Goal: Information Seeking & Learning: Learn about a topic

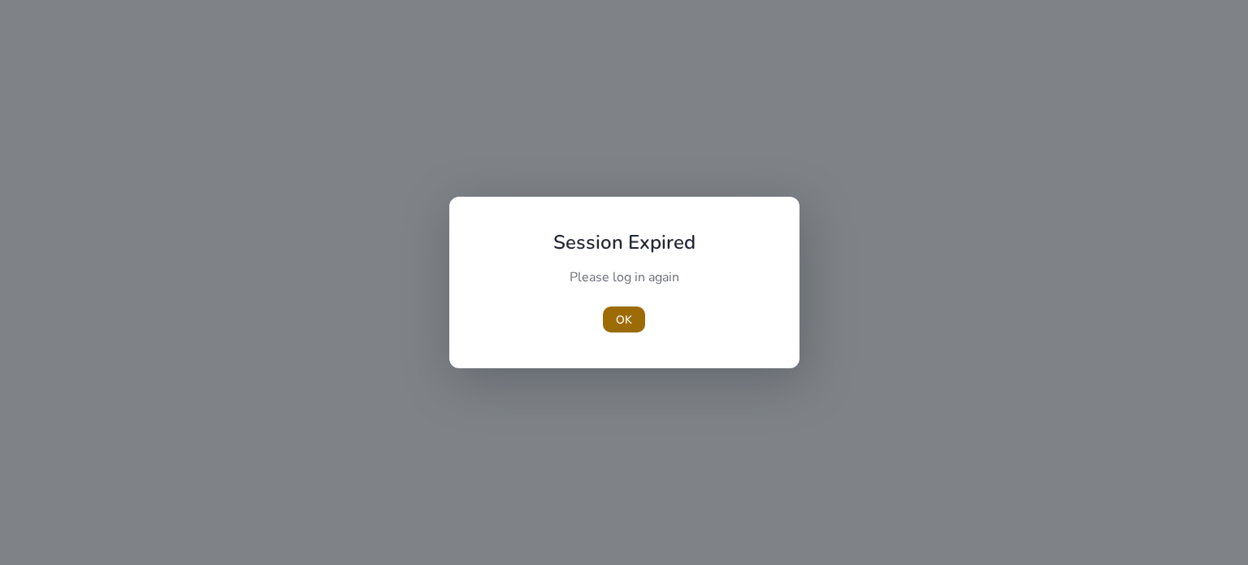
click at [614, 315] on span "button" at bounding box center [624, 319] width 42 height 39
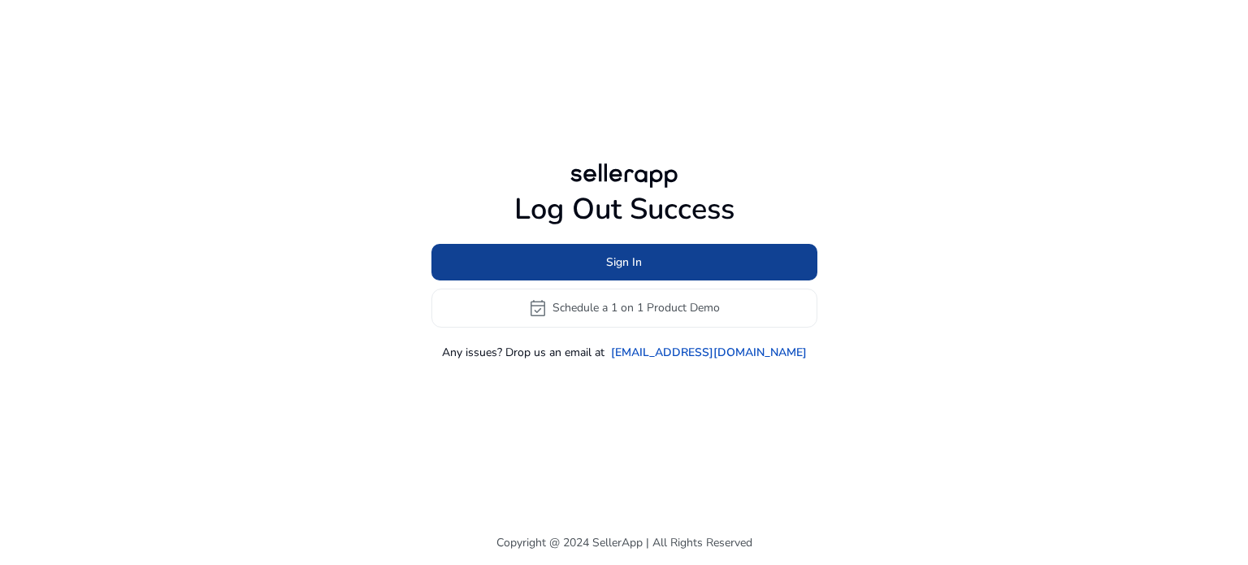
click at [606, 265] on span "Sign In" at bounding box center [624, 262] width 36 height 17
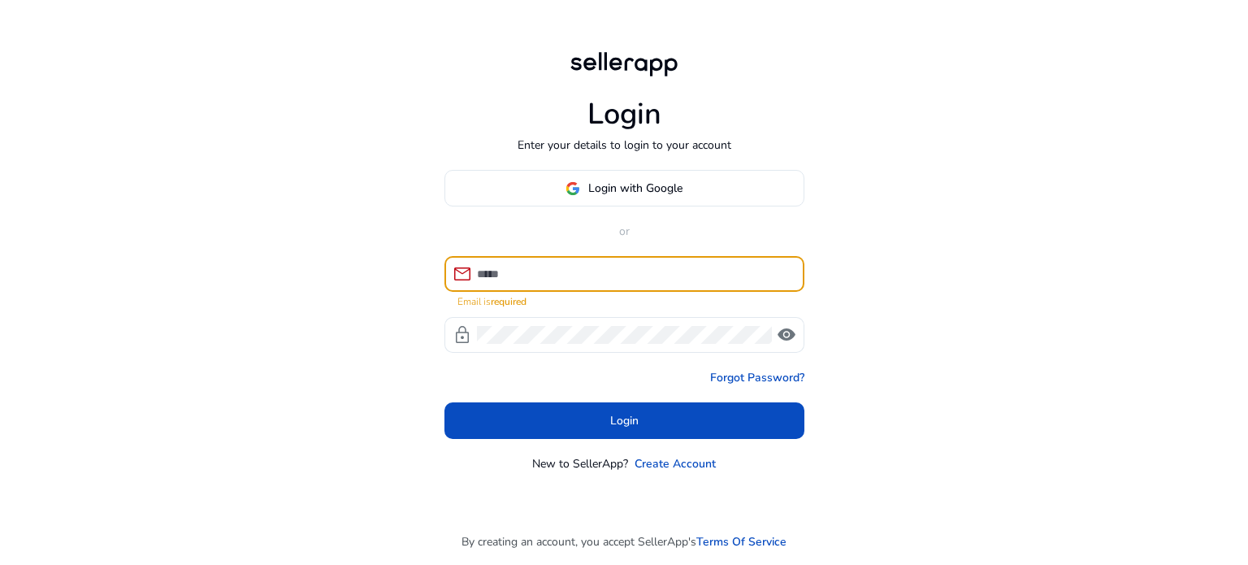
type input "**********"
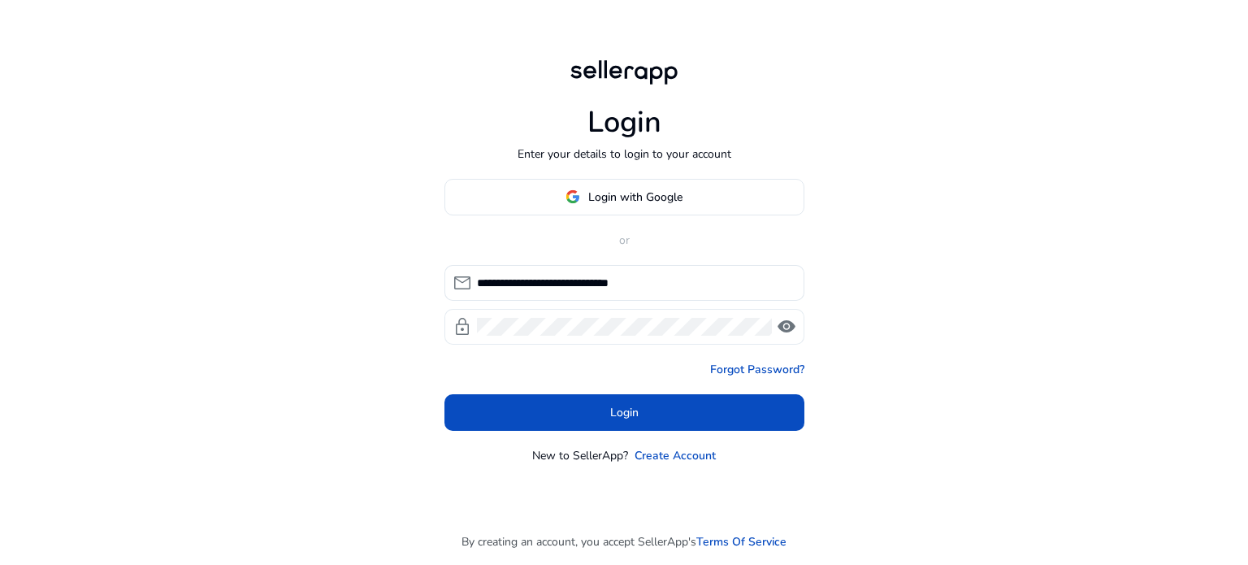
click at [792, 326] on span "visibility" at bounding box center [787, 327] width 20 height 20
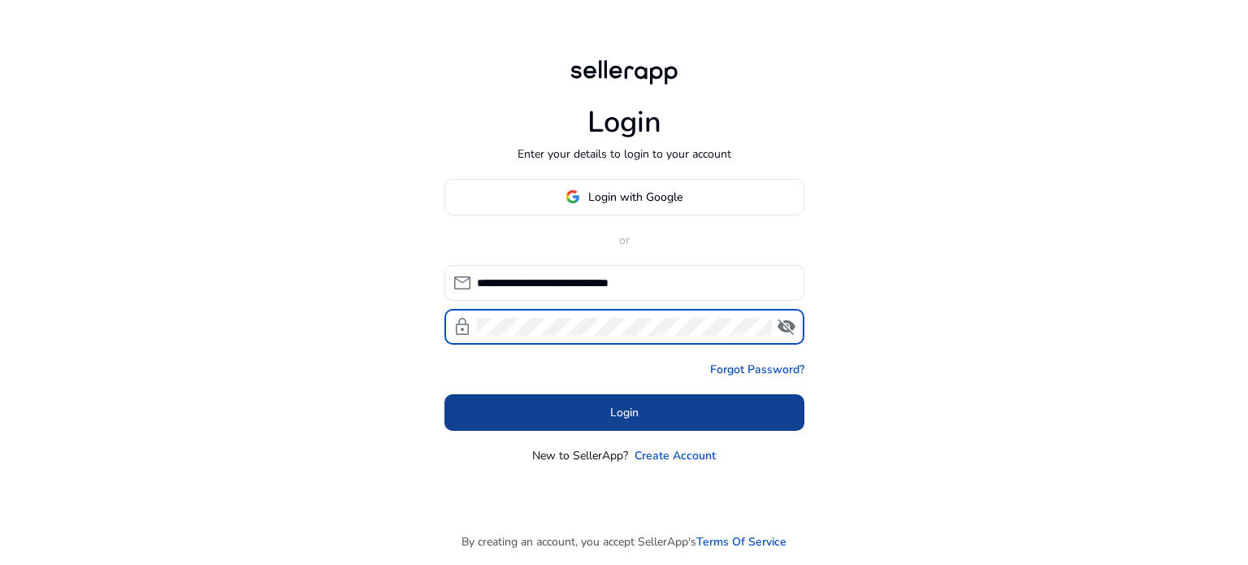
click at [623, 417] on span "Login" at bounding box center [624, 412] width 28 height 17
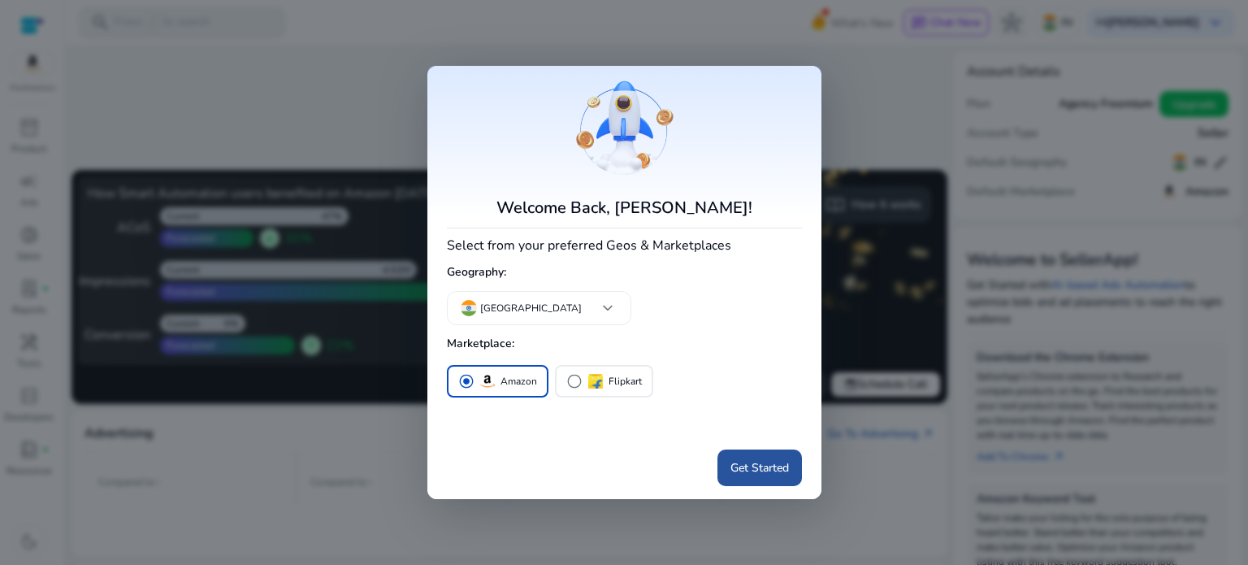
click at [737, 458] on span at bounding box center [760, 468] width 85 height 39
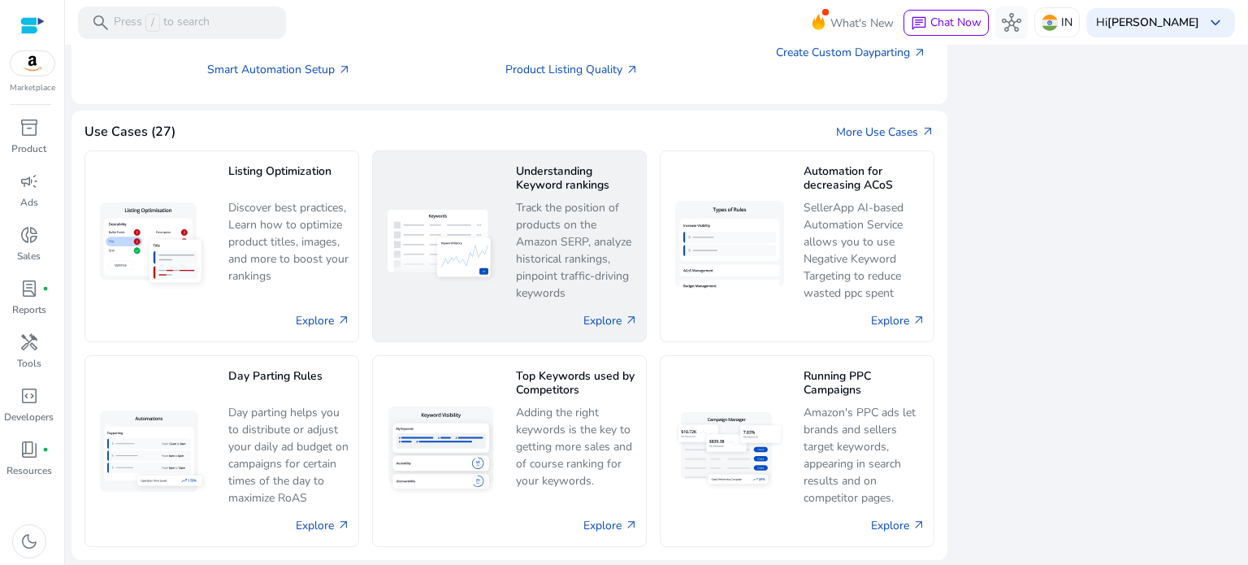
scroll to position [892, 0]
click at [601, 326] on link "Explore arrow_outward" at bounding box center [611, 319] width 54 height 17
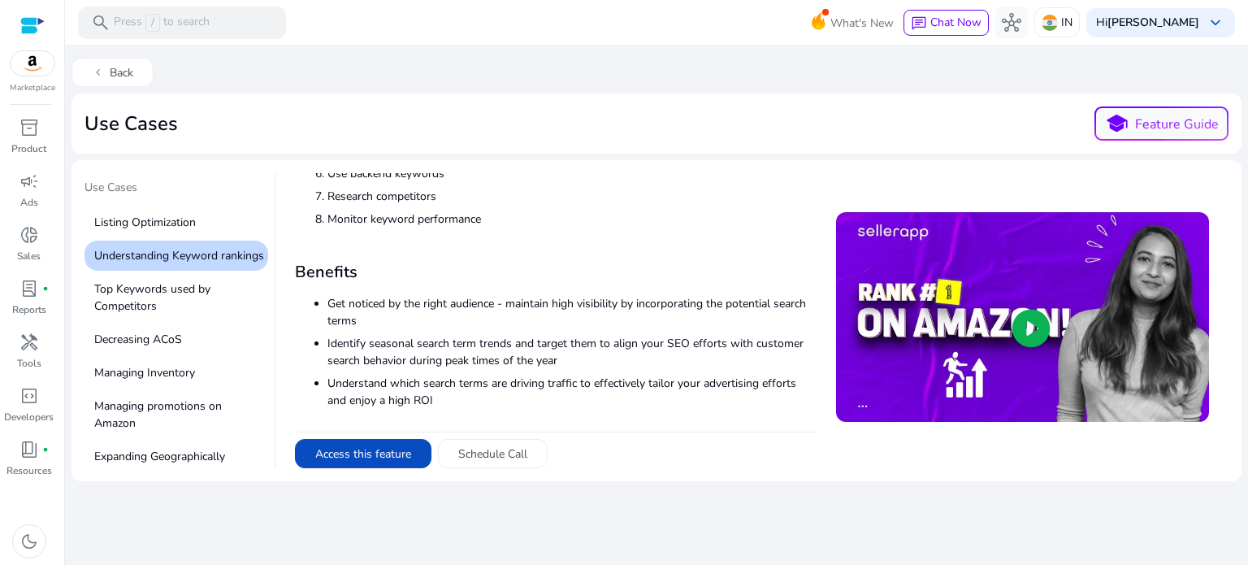
scroll to position [270, 0]
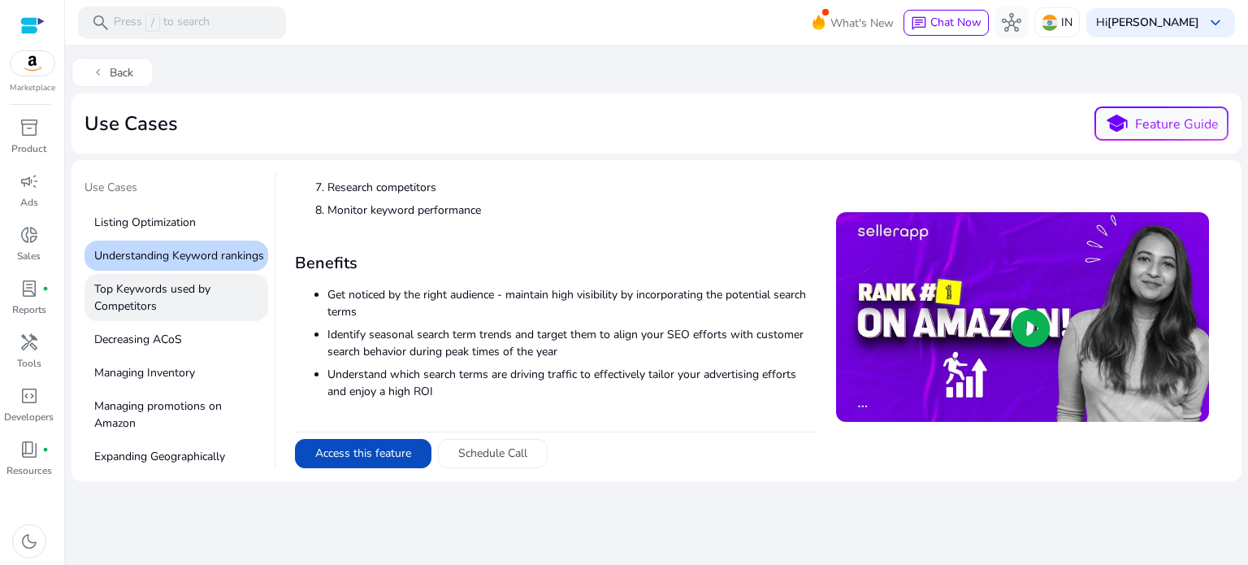
click at [156, 314] on p "Top Keywords used by Competitors" at bounding box center [177, 297] width 184 height 47
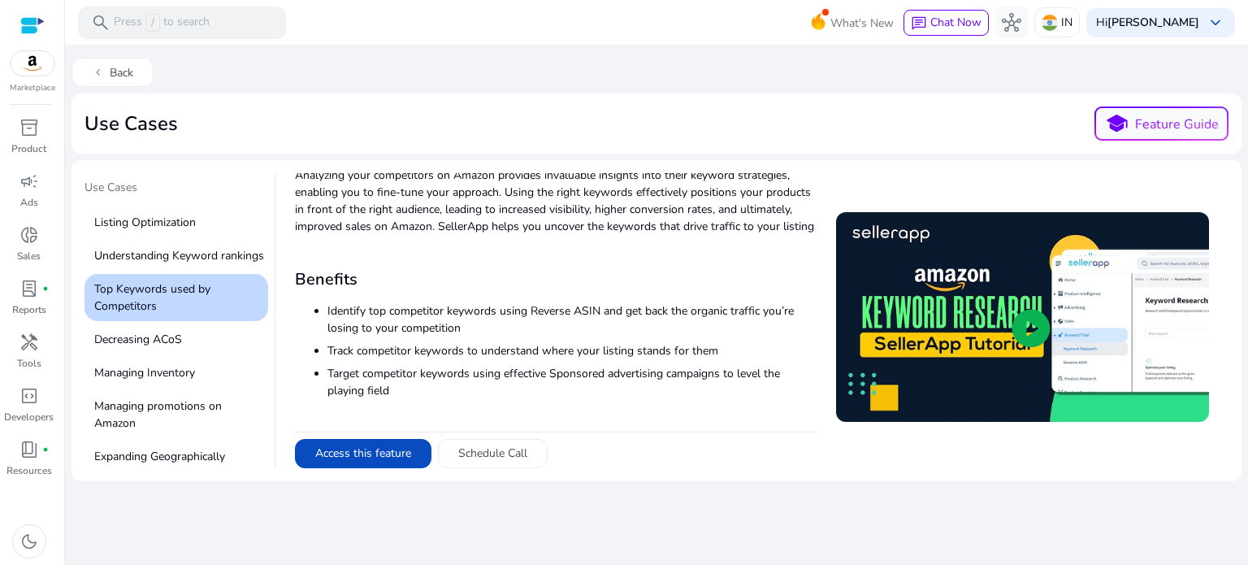
scroll to position [0, 0]
click at [1016, 324] on span "play_circle" at bounding box center [1032, 328] width 46 height 46
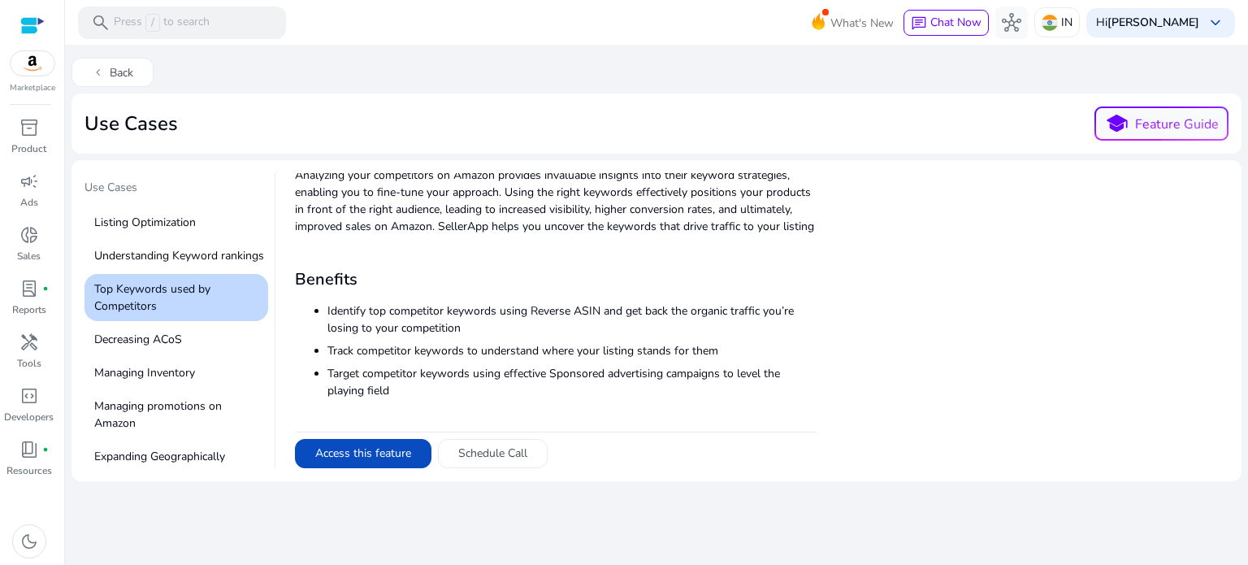
click at [888, 141] on mat-card "Use Cases school Feature Guide" at bounding box center [657, 123] width 1170 height 60
click at [880, 170] on mat-card "Use Cases Listing Optimization Understanding Keyword rankings Top Keywords used…" at bounding box center [657, 320] width 1170 height 321
